Goal: Transaction & Acquisition: Book appointment/travel/reservation

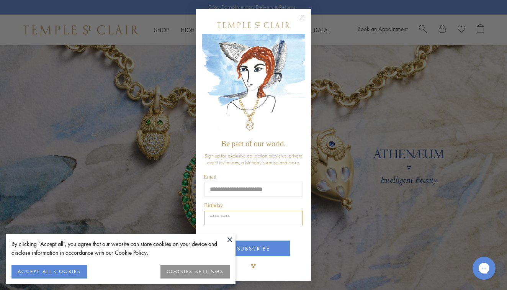
type input "**********"
type input "*****"
click at [262, 247] on button "SUBSCRIBE" at bounding box center [253, 248] width 73 height 16
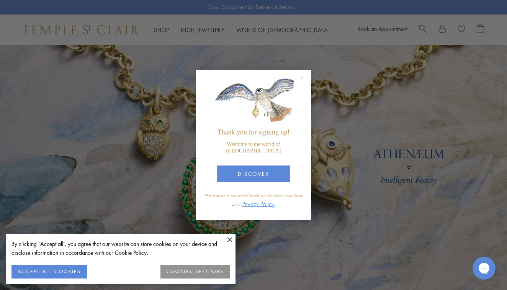
click at [229, 238] on button at bounding box center [229, 239] width 11 height 11
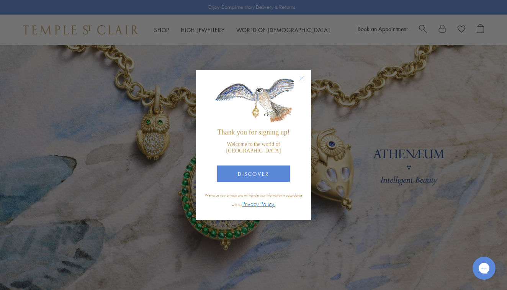
click at [302, 81] on circle "Close dialog" at bounding box center [301, 78] width 9 height 9
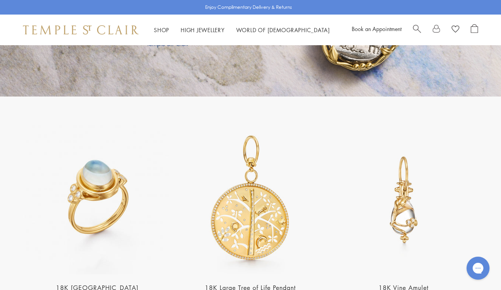
scroll to position [1330, 0]
click at [416, 26] on span "Search" at bounding box center [417, 28] width 8 height 8
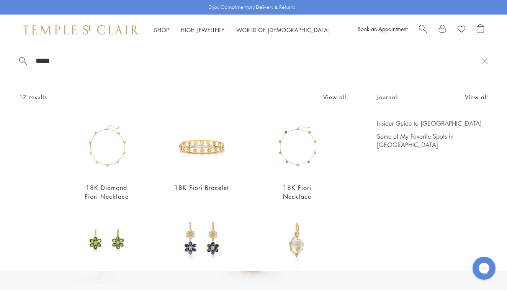
click at [423, 25] on span "Search" at bounding box center [423, 28] width 8 height 8
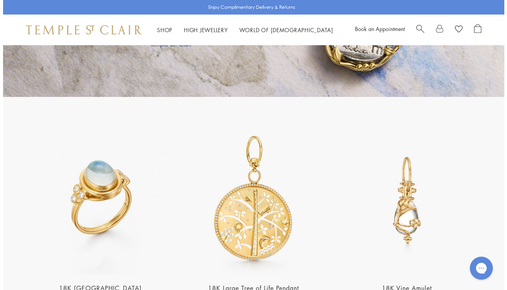
scroll to position [1605, 0]
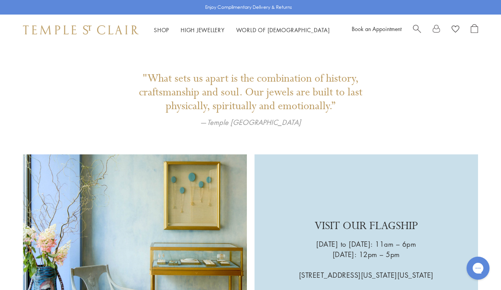
click at [417, 26] on span "Search" at bounding box center [417, 28] width 8 height 8
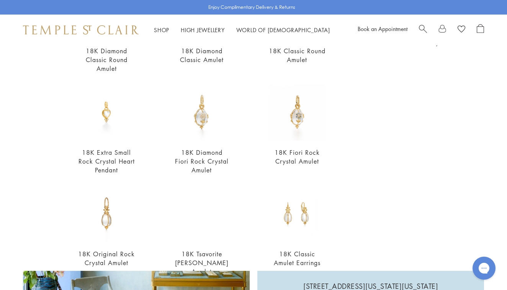
scroll to position [119, 0]
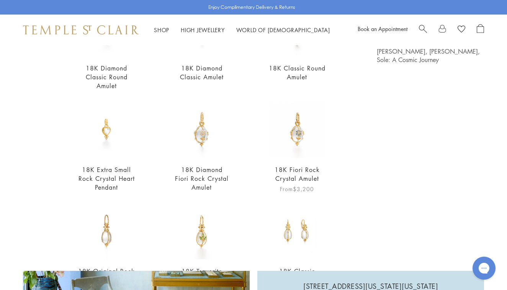
type input "**********"
click at [294, 131] on img at bounding box center [296, 129] width 57 height 57
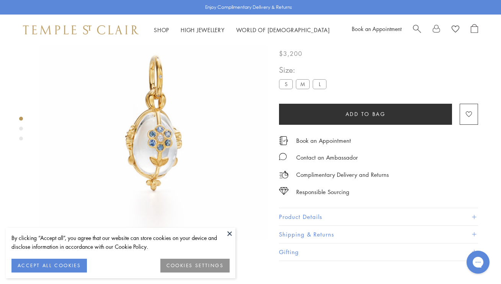
scroll to position [45, 0]
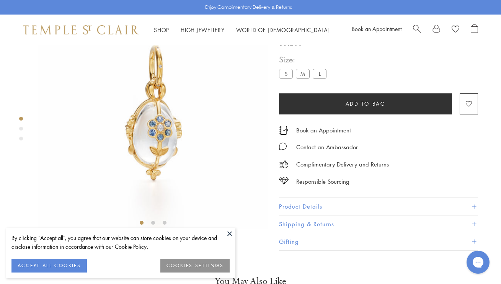
click at [287, 78] on label "S" at bounding box center [286, 74] width 14 height 10
click at [302, 78] on label "M" at bounding box center [303, 74] width 14 height 10
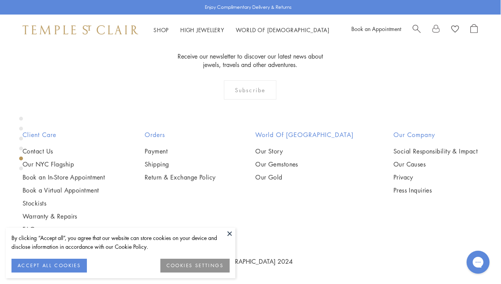
scroll to position [1014, 0]
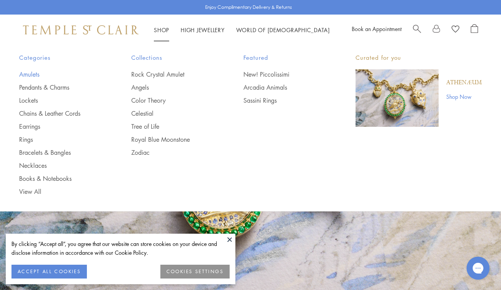
click at [34, 73] on link "Amulets" at bounding box center [60, 74] width 82 height 8
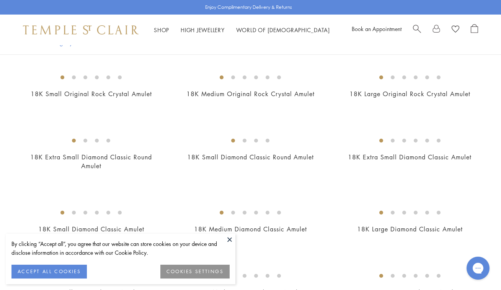
scroll to position [461, 0]
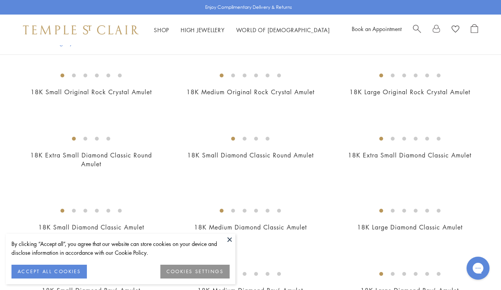
click at [0, 0] on img at bounding box center [0, 0] width 0 height 0
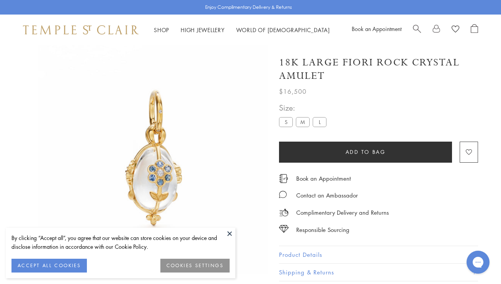
scroll to position [45, 0]
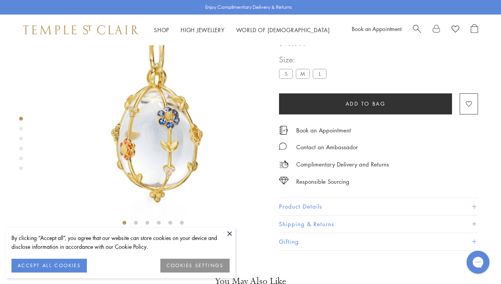
click at [287, 78] on label "S" at bounding box center [286, 74] width 14 height 10
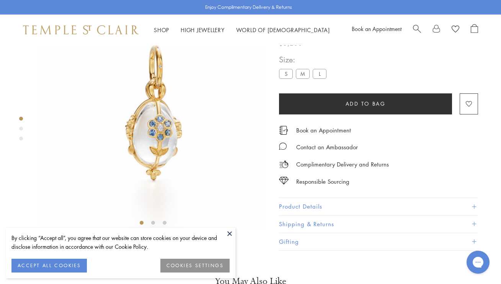
click at [304, 78] on label "M" at bounding box center [303, 74] width 14 height 10
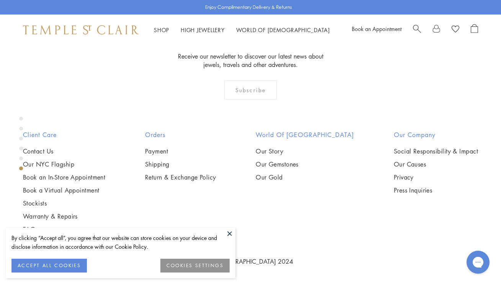
scroll to position [45, 0]
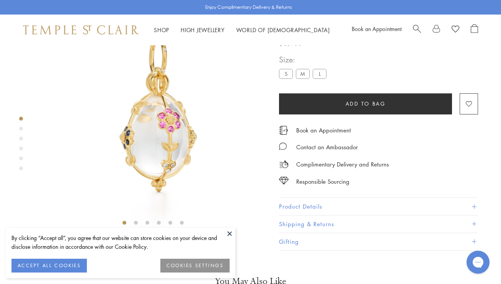
click at [230, 232] on button at bounding box center [229, 233] width 11 height 11
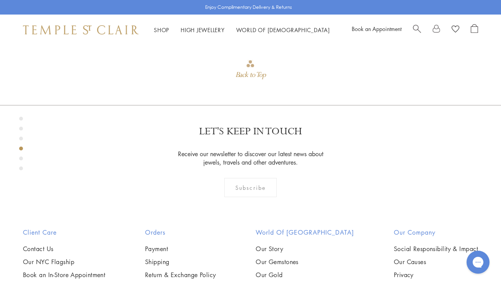
scroll to position [570, 0]
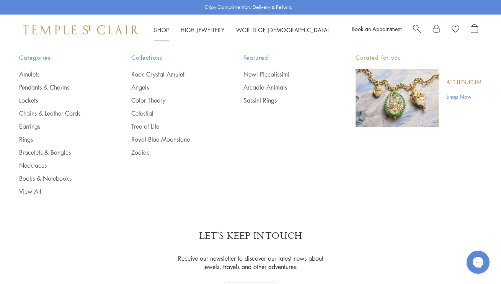
click at [159, 29] on link "Shop Shop" at bounding box center [161, 30] width 15 height 8
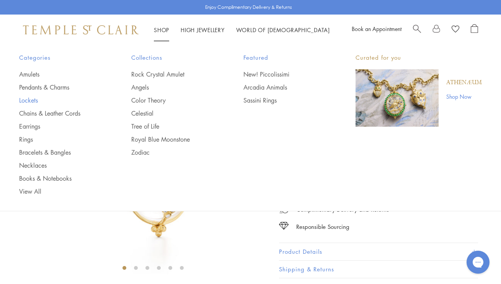
click at [24, 98] on link "Lockets" at bounding box center [60, 100] width 82 height 8
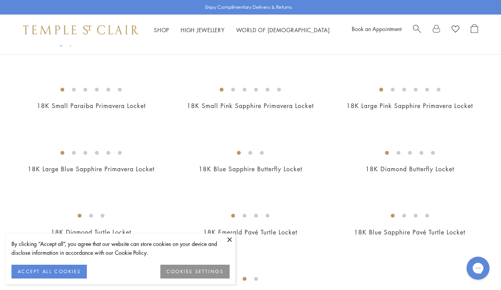
scroll to position [245, 0]
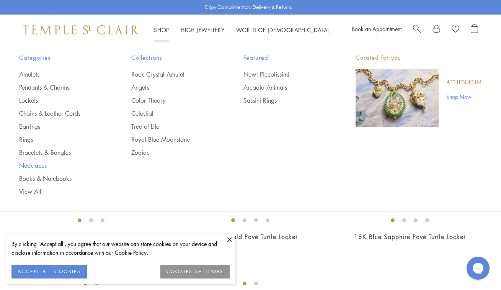
click at [35, 165] on link "Necklaces" at bounding box center [60, 165] width 82 height 8
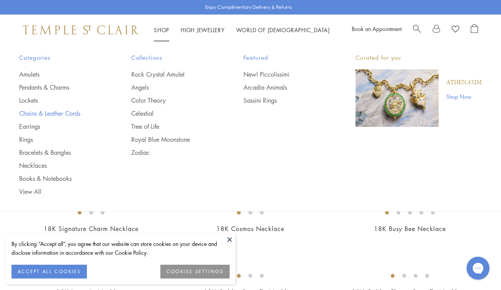
click at [75, 111] on link "Chains & Leather Cords" at bounding box center [60, 113] width 82 height 8
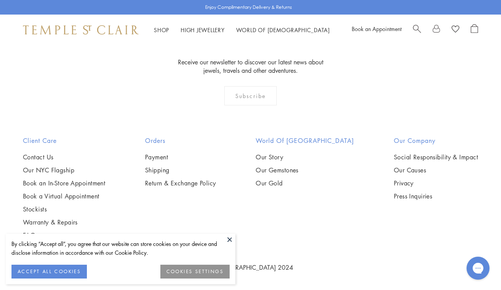
scroll to position [1678, 0]
click at [65, 168] on link "Our NYC Flagship" at bounding box center [64, 170] width 82 height 8
click at [230, 238] on button at bounding box center [229, 239] width 11 height 11
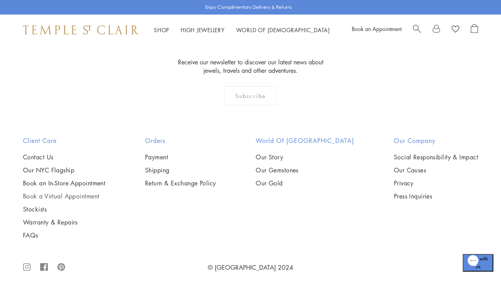
click at [82, 196] on link "Book a Virtual Appointment" at bounding box center [64, 196] width 82 height 8
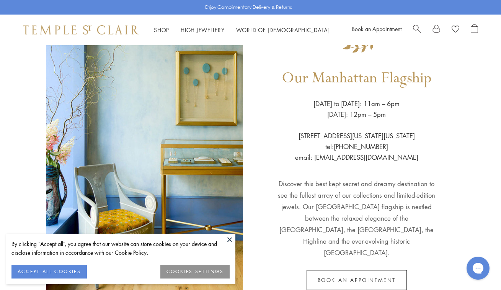
scroll to position [74, 0]
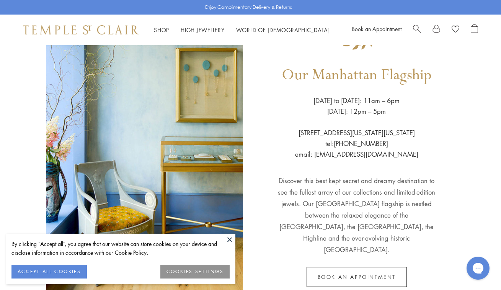
click at [230, 237] on button at bounding box center [229, 239] width 11 height 11
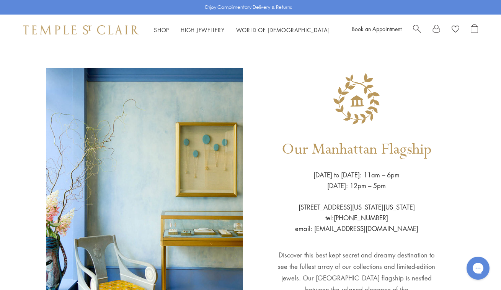
scroll to position [0, 0]
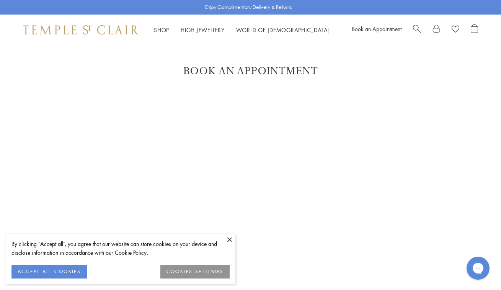
click at [228, 240] on button at bounding box center [229, 239] width 11 height 11
